Goal: Task Accomplishment & Management: Use online tool/utility

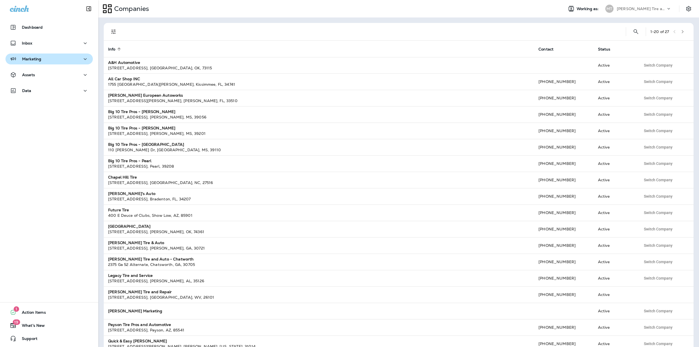
click at [44, 58] on div "Marketing" at bounding box center [49, 59] width 79 height 7
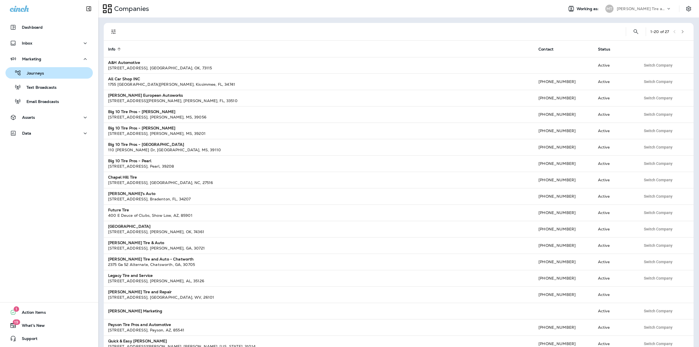
click at [37, 73] on p "Journeys" at bounding box center [32, 73] width 23 height 5
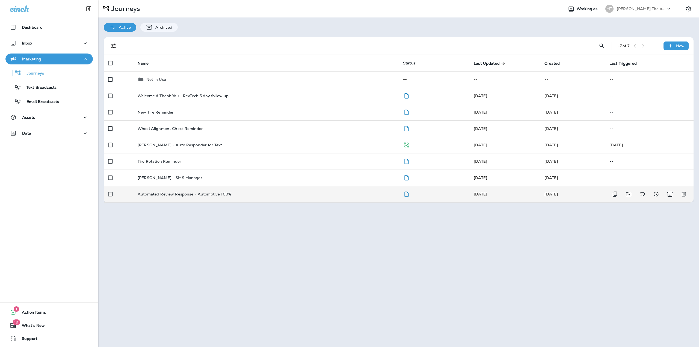
click at [172, 196] on p "Automated Review Response - Automotive 100%" at bounding box center [185, 194] width 94 height 4
